Goal: Task Accomplishment & Management: Use online tool/utility

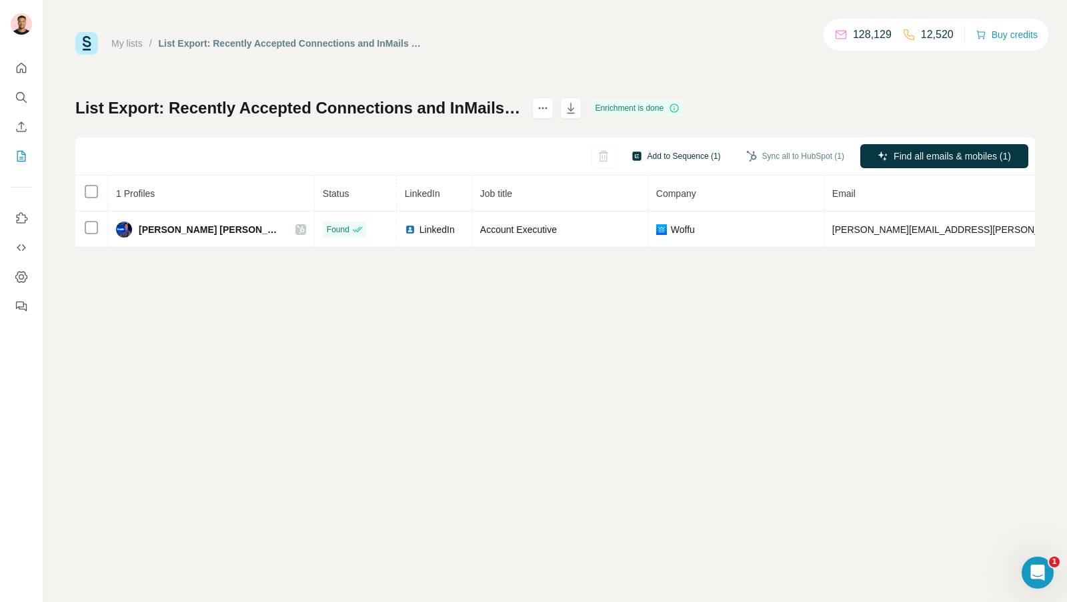
click at [670, 159] on button "Add to Sequence (1)" at bounding box center [676, 156] width 108 height 20
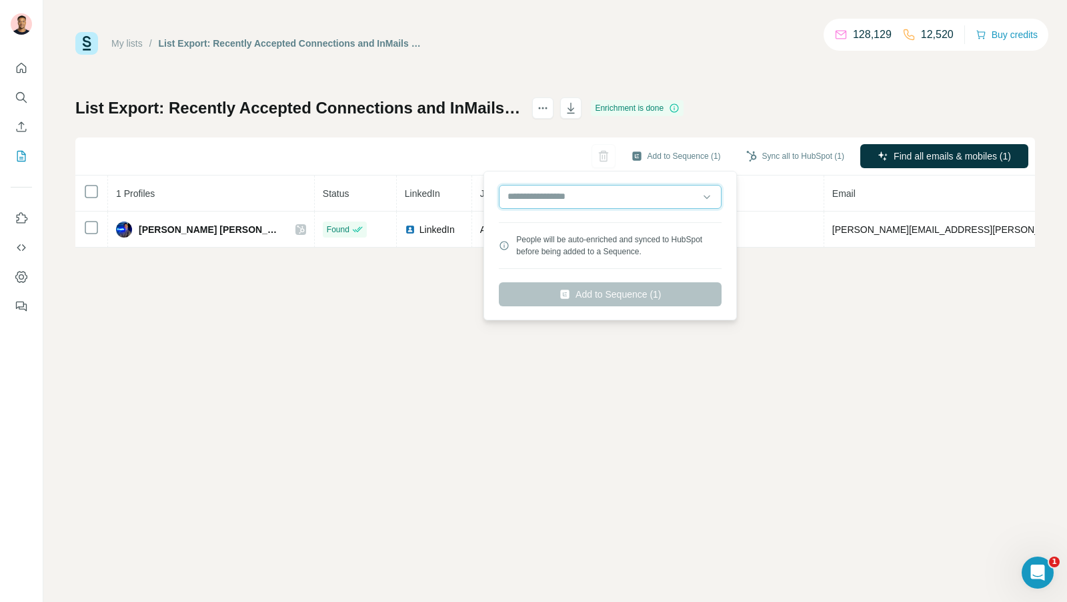
click at [656, 207] on input "text" at bounding box center [610, 197] width 223 height 24
click at [692, 195] on input "text" at bounding box center [610, 197] width 223 height 24
click at [798, 312] on div "My lists / List Export: Recently Accepted Connections and InMails - 01/10/2025 …" at bounding box center [555, 301] width 1024 height 602
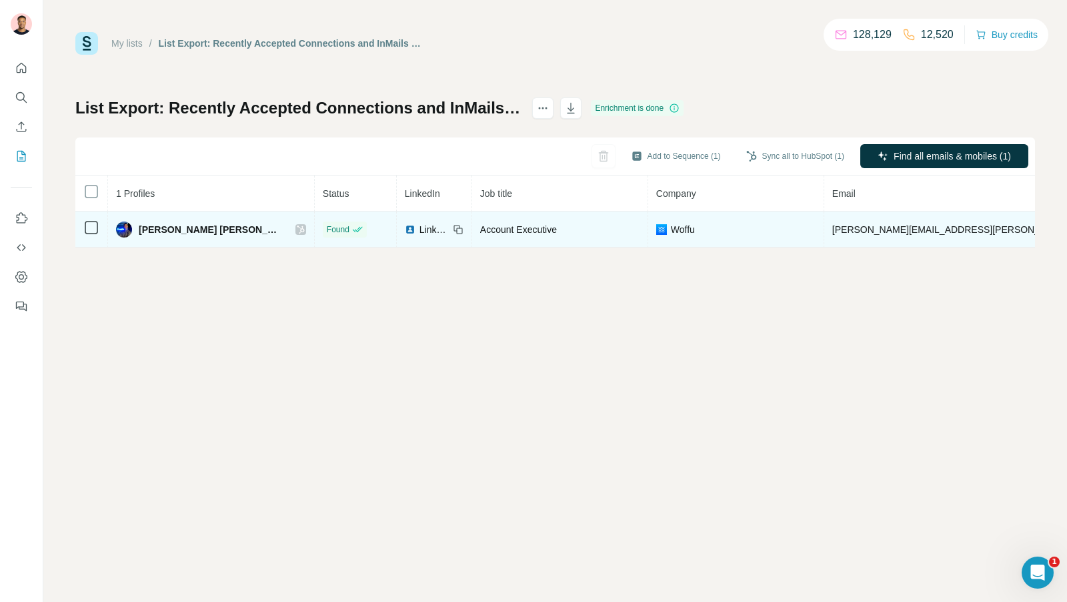
click at [832, 224] on span "alex.romani@woffu.com" at bounding box center [988, 229] width 312 height 11
copy span "alex.romani@woffu.com"
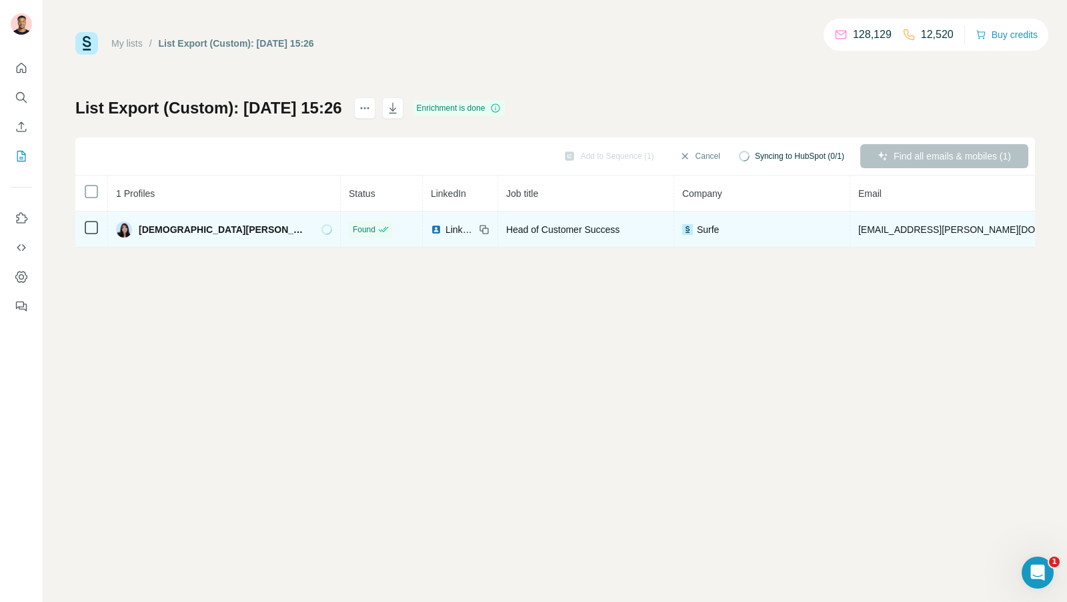
click at [859, 226] on span "maz.qureshi@surfe.com" at bounding box center [976, 229] width 235 height 11
copy span "maz.qureshi@surfe.com"
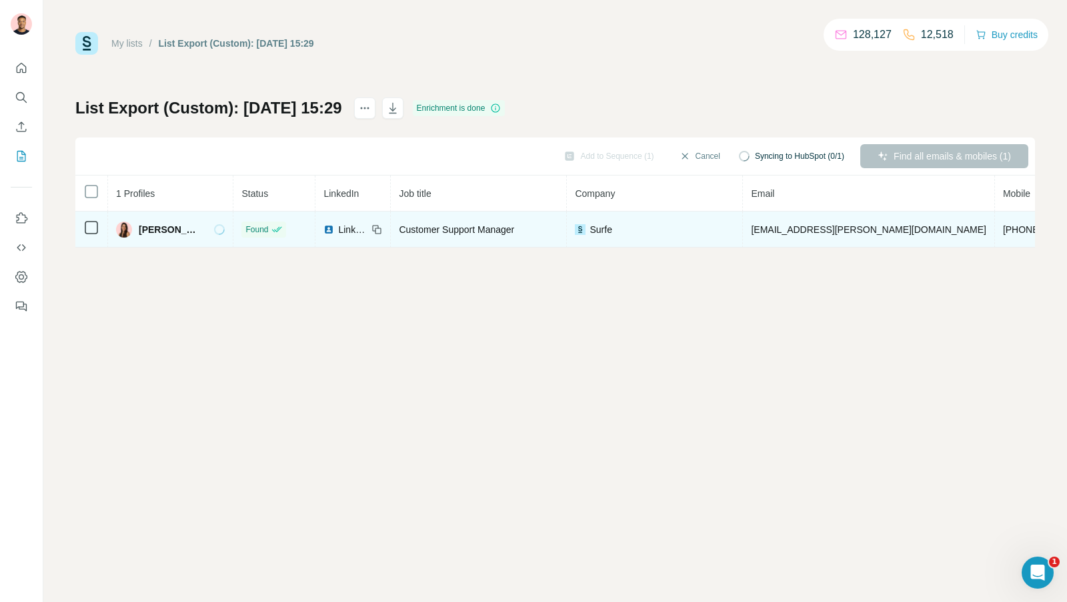
click at [761, 228] on span "aurelie.tran@surfe.com" at bounding box center [868, 229] width 235 height 11
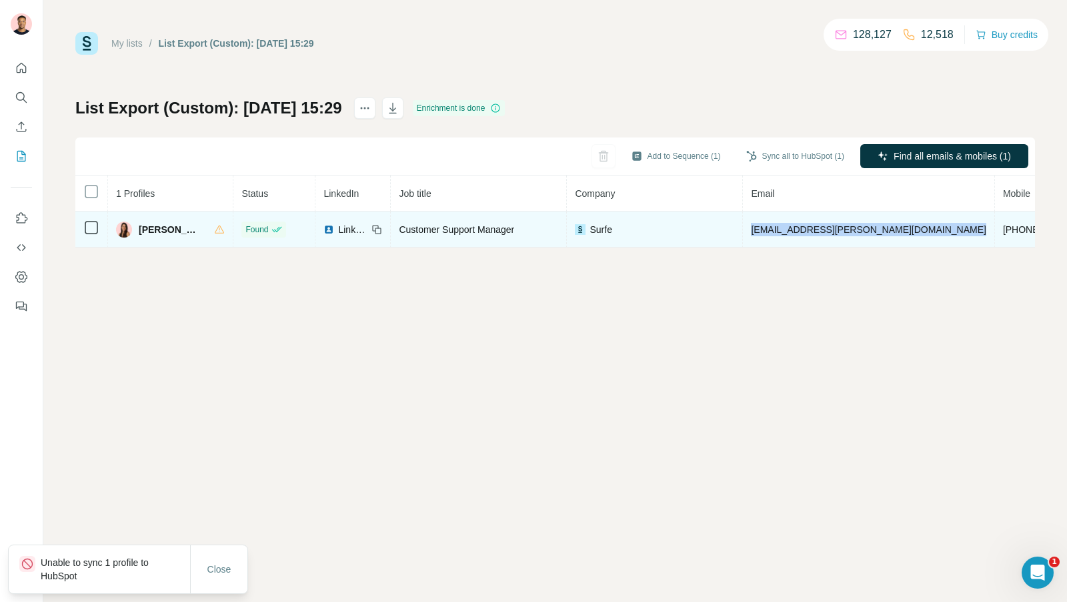
copy span "aurelie.tran@surfe.com"
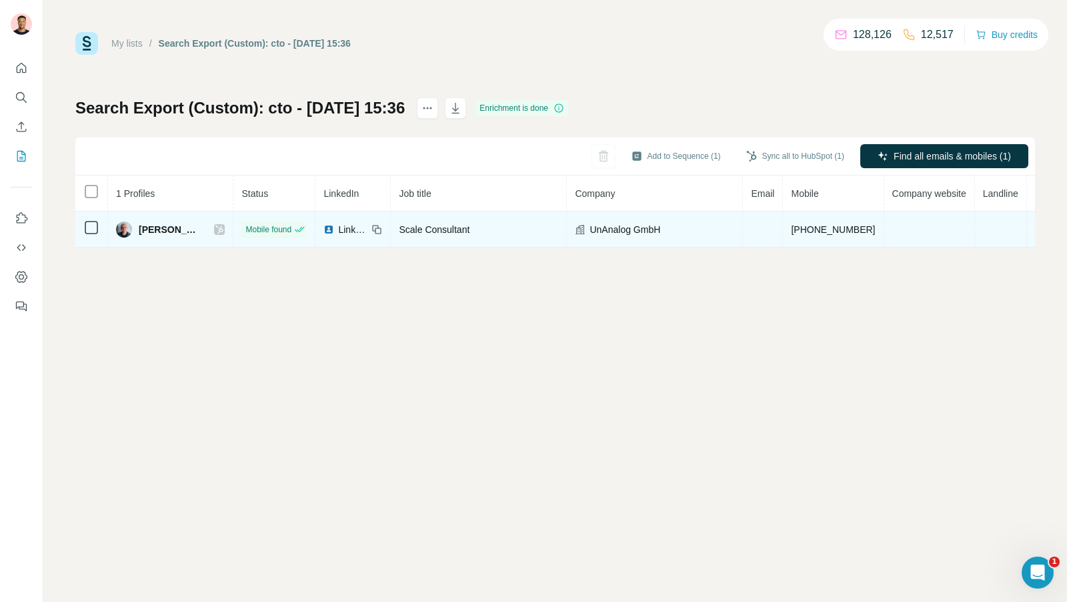
click at [146, 228] on span "[PERSON_NAME]" at bounding box center [170, 229] width 62 height 13
click at [324, 229] on img at bounding box center [329, 229] width 11 height 11
click at [215, 227] on icon at bounding box center [219, 229] width 8 height 11
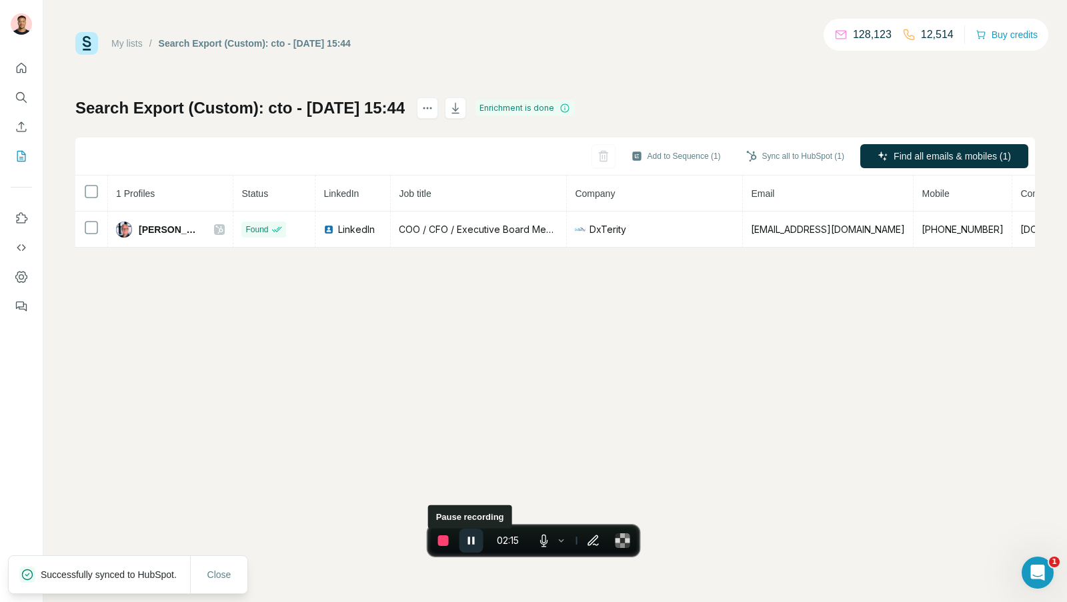
click at [469, 538] on icon "Pause recording" at bounding box center [471, 540] width 7 height 8
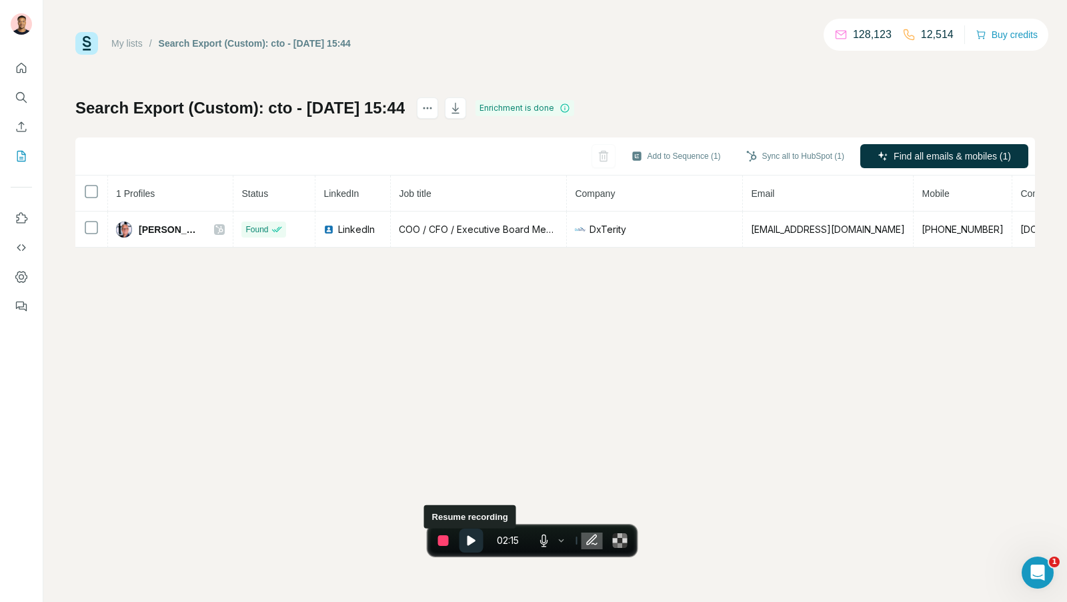
click at [469, 538] on icon "Resume recording" at bounding box center [472, 541] width 8 height 10
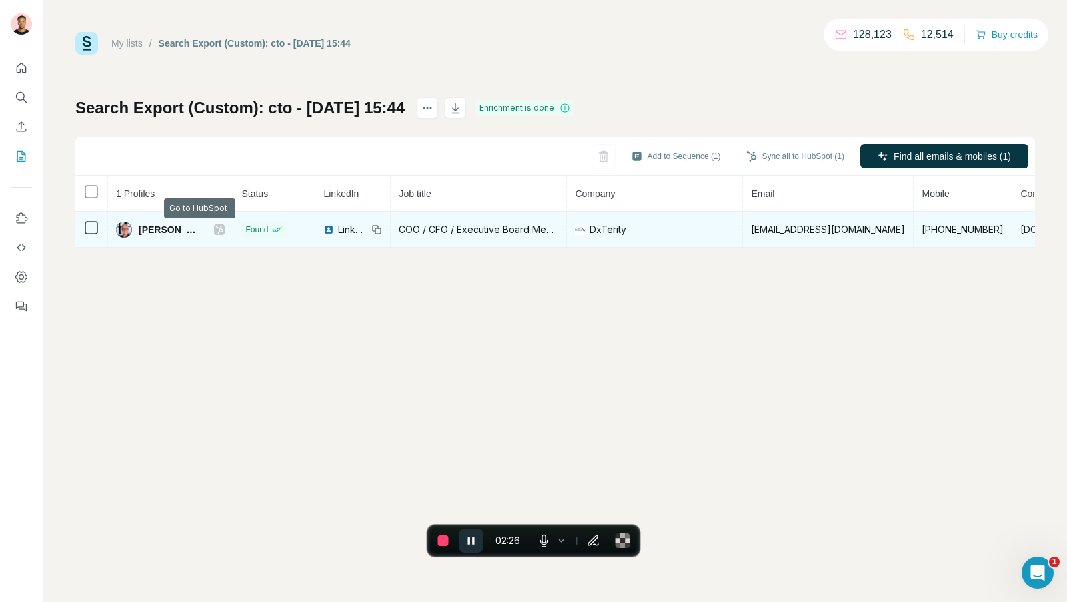
click at [215, 229] on icon at bounding box center [219, 229] width 8 height 11
